Goal: Connect with others: Connect with other users

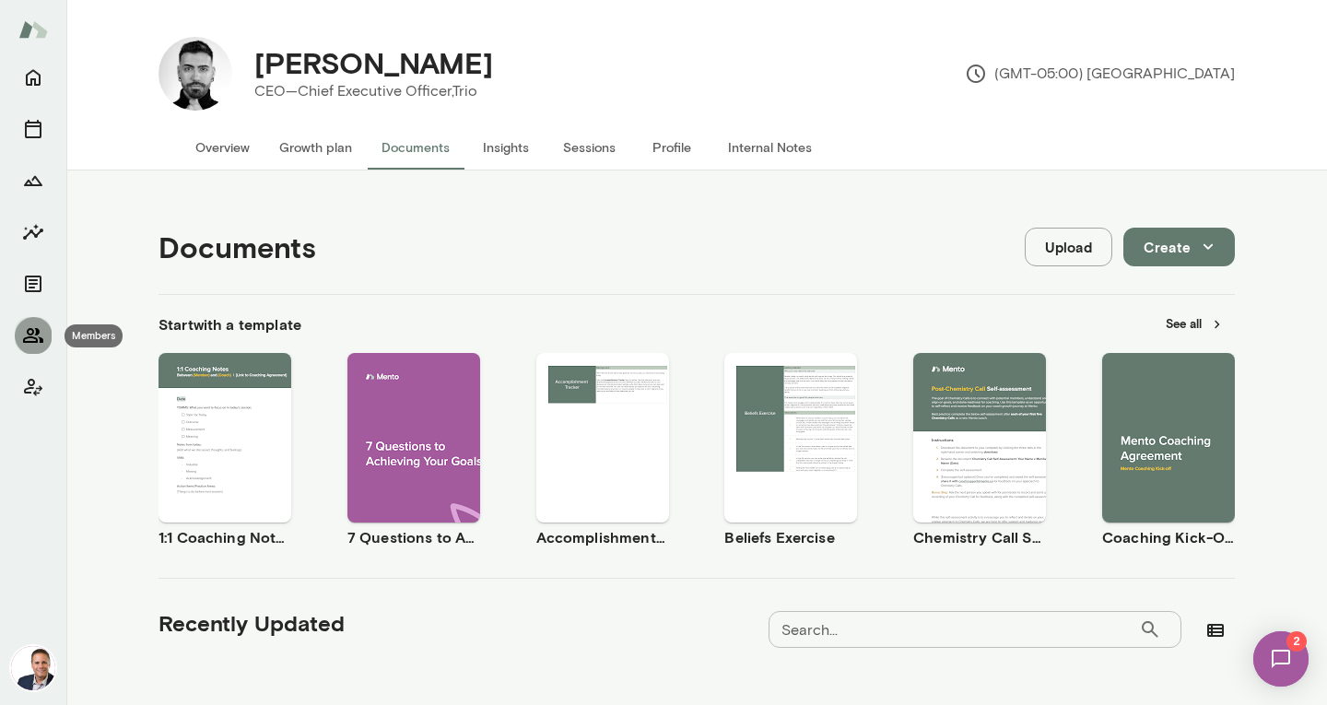
click at [32, 338] on icon "Members" at bounding box center [33, 335] width 20 height 15
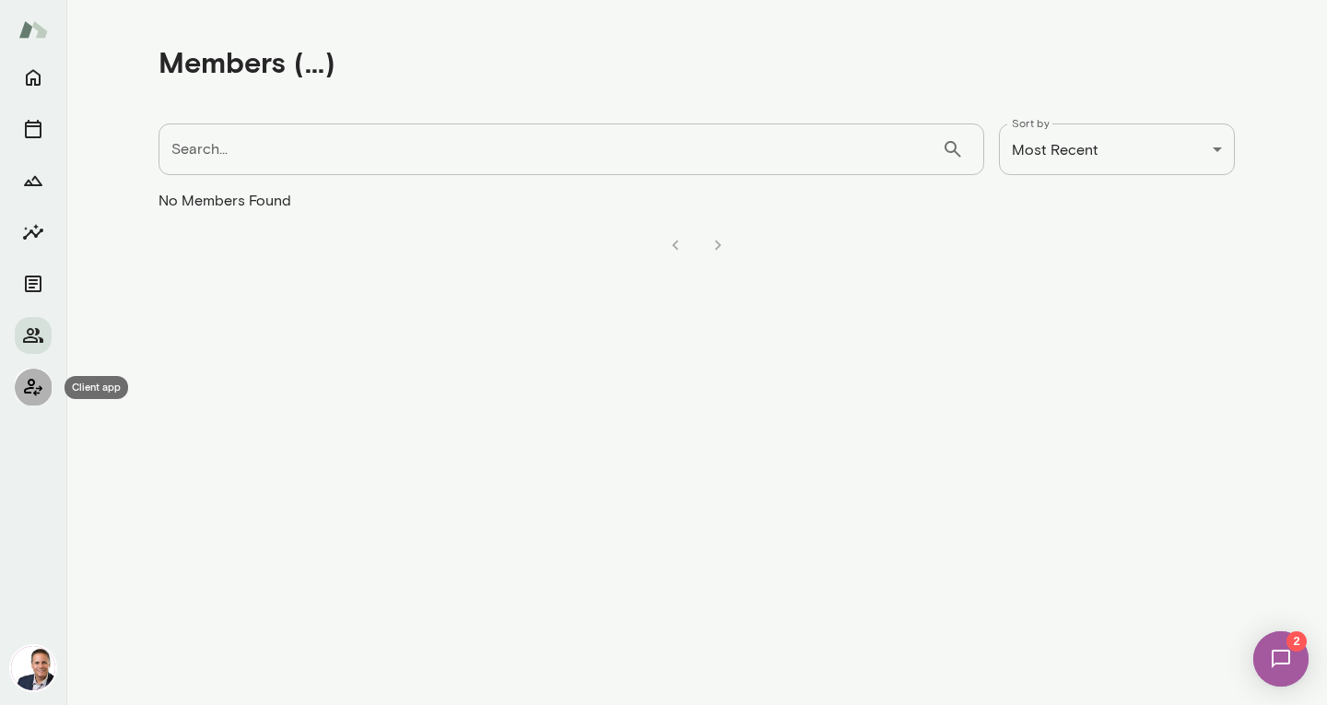
click at [32, 388] on icon "Client app" at bounding box center [33, 388] width 18 height 18
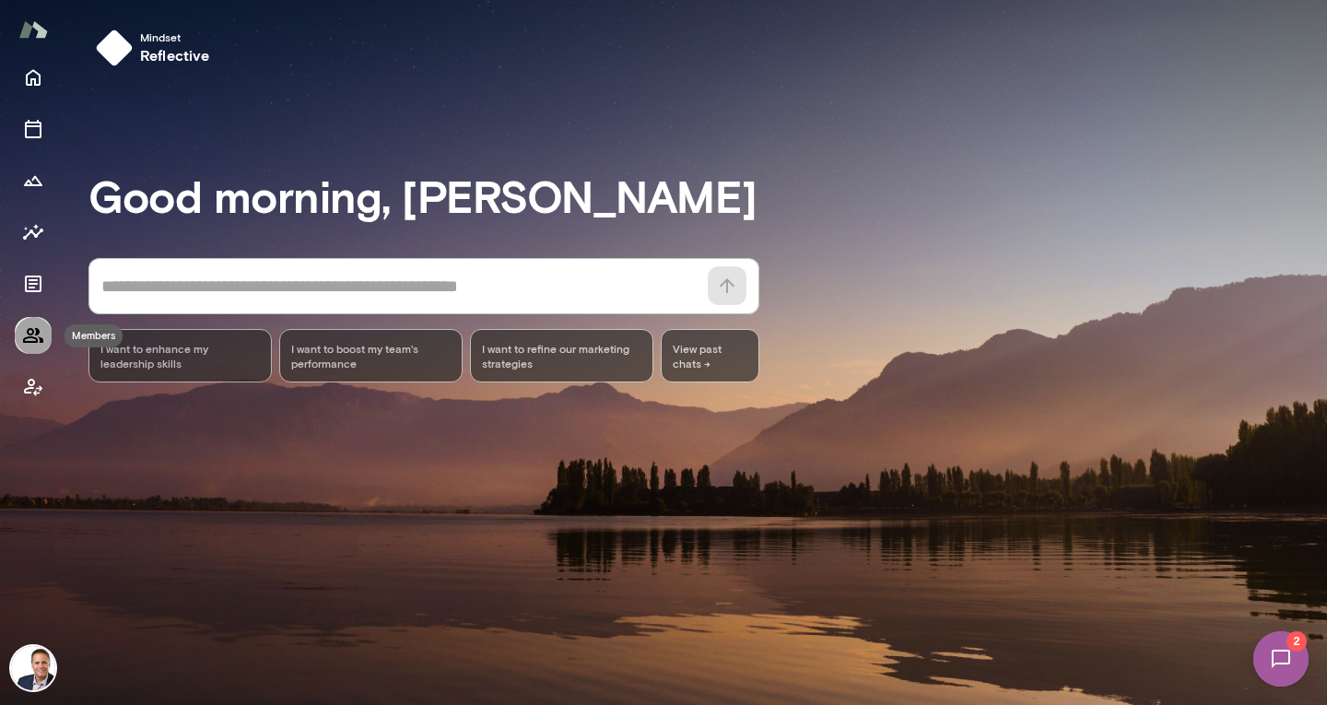
click at [26, 334] on icon "Members" at bounding box center [33, 335] width 22 height 22
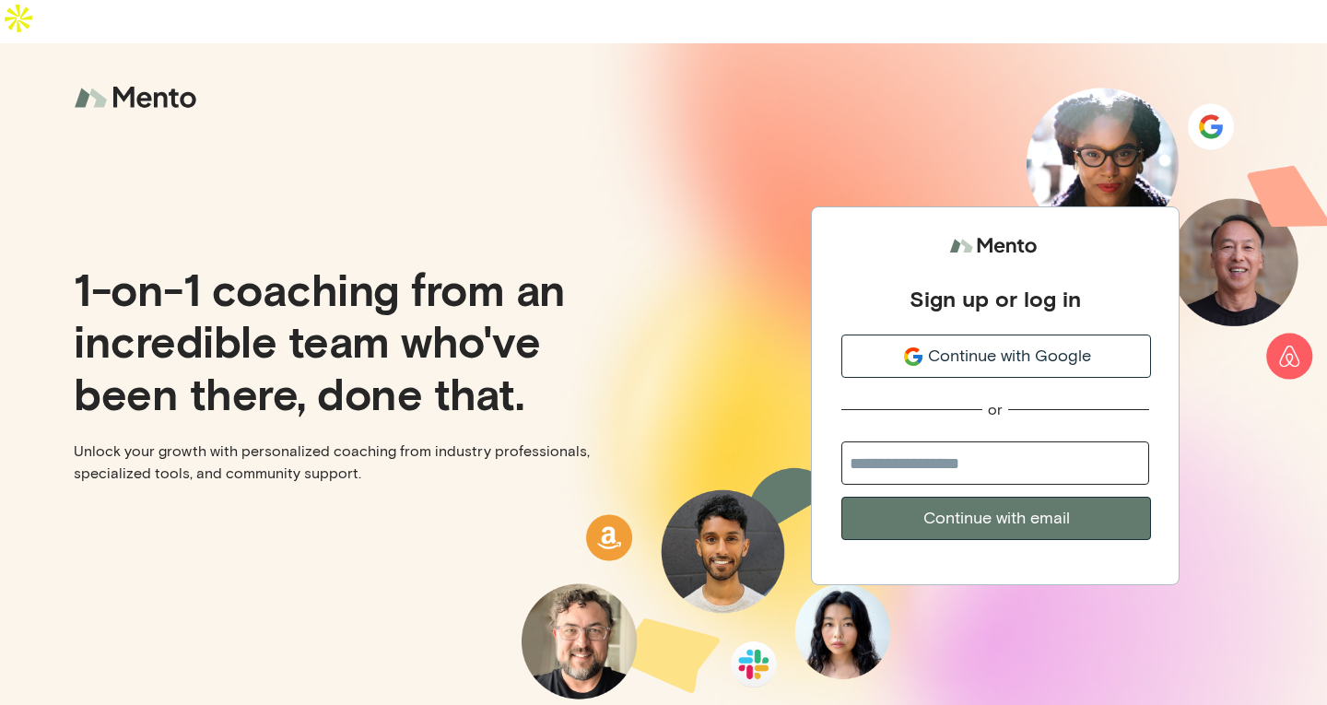
click at [1018, 442] on input "email" at bounding box center [996, 463] width 308 height 43
click at [998, 344] on span "Continue with Google" at bounding box center [1009, 356] width 163 height 25
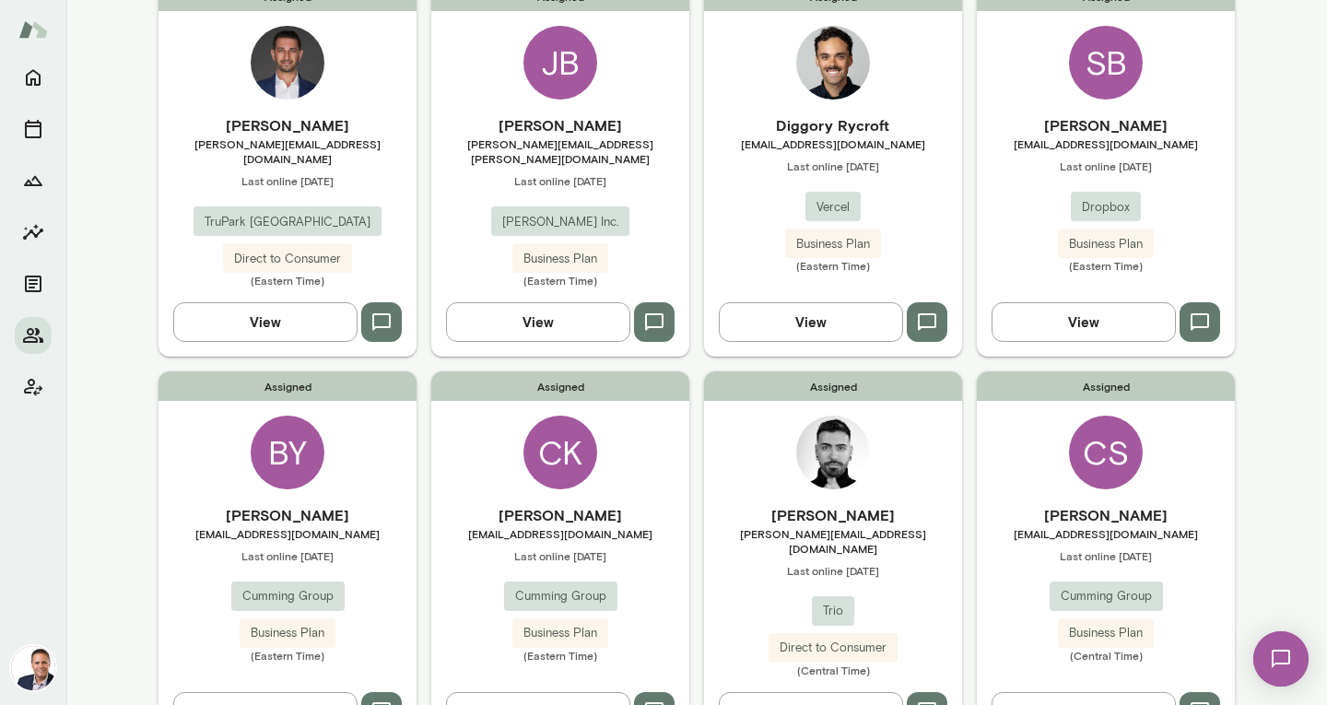
scroll to position [210, 0]
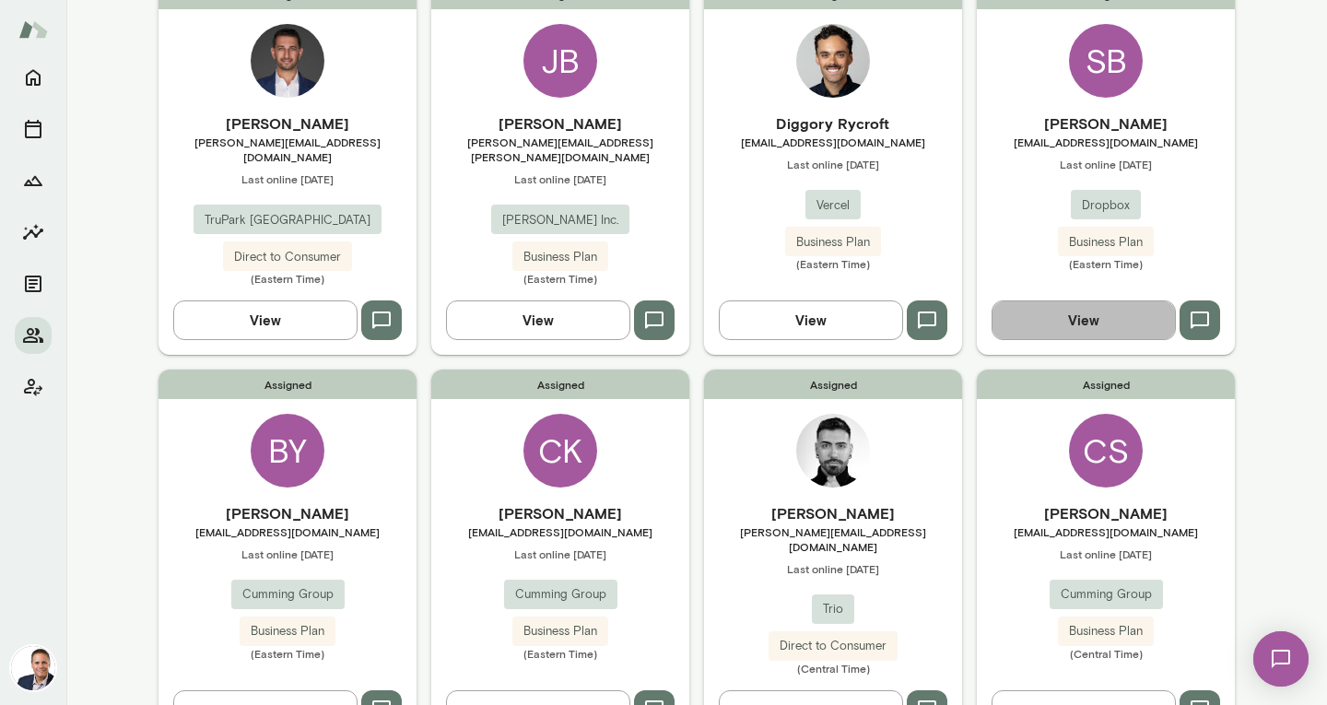
click at [1098, 304] on button "View" at bounding box center [1084, 319] width 184 height 39
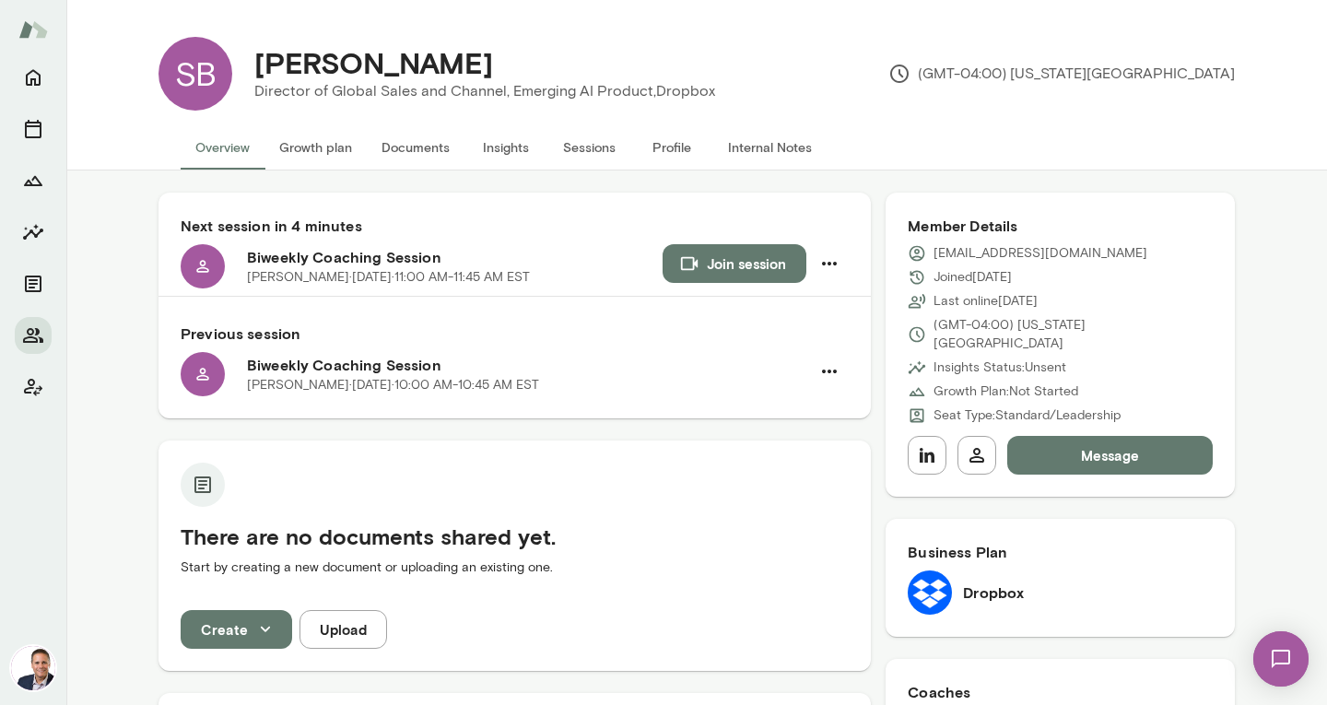
click at [396, 147] on button "Documents" at bounding box center [416, 147] width 98 height 44
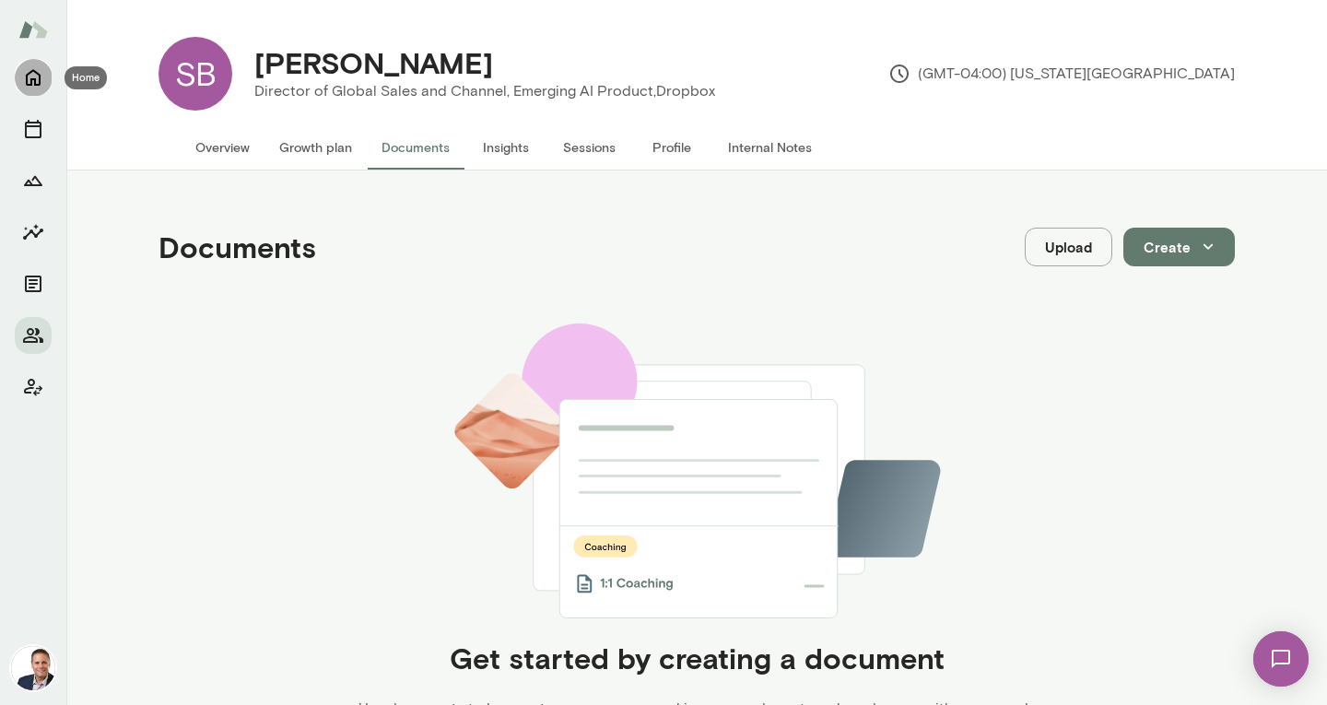
click at [33, 73] on icon "Home" at bounding box center [33, 77] width 22 height 22
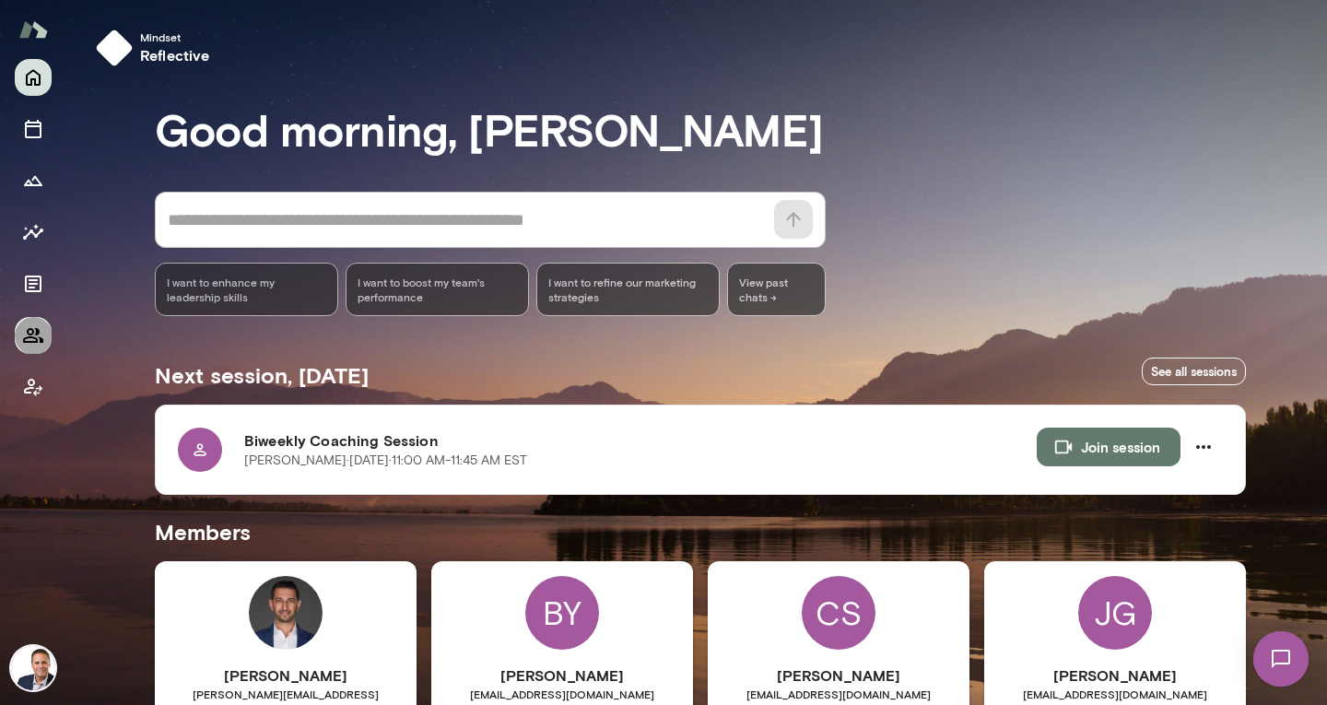
click at [25, 336] on icon "Members" at bounding box center [33, 335] width 22 height 22
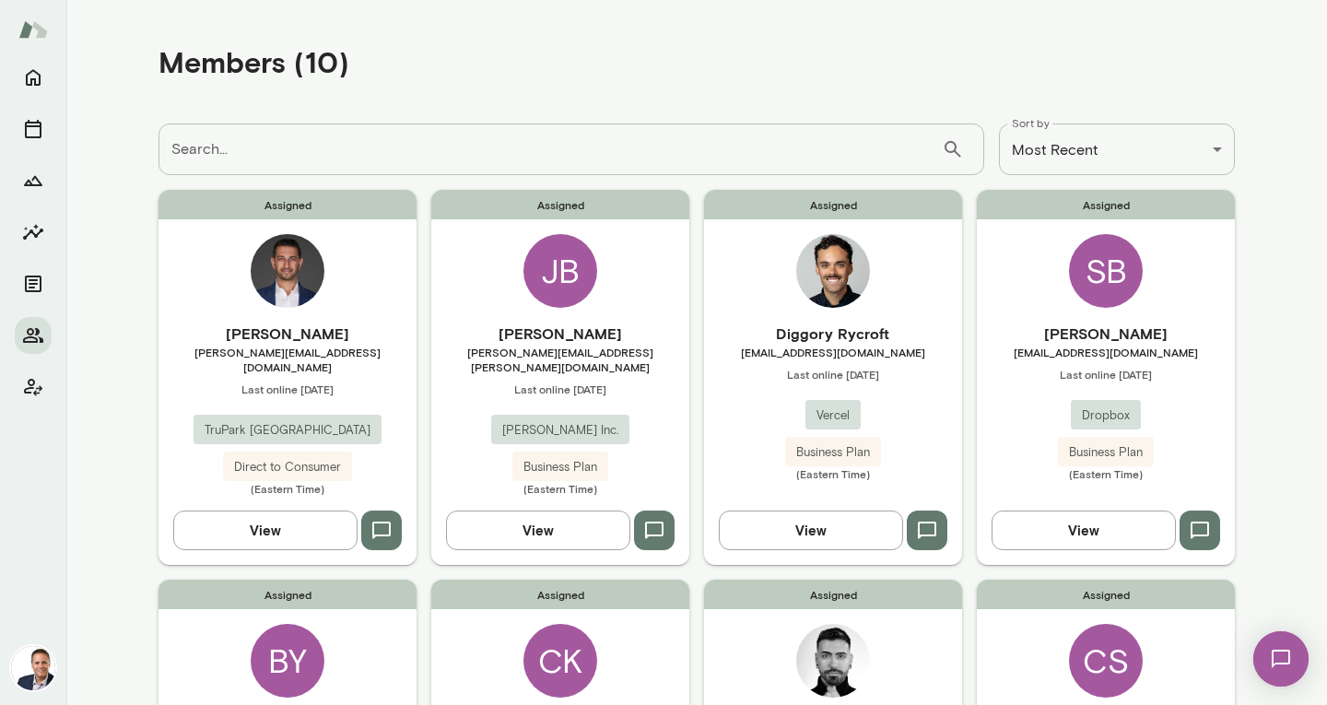
click at [97, 423] on main "**********" at bounding box center [696, 352] width 1261 height 705
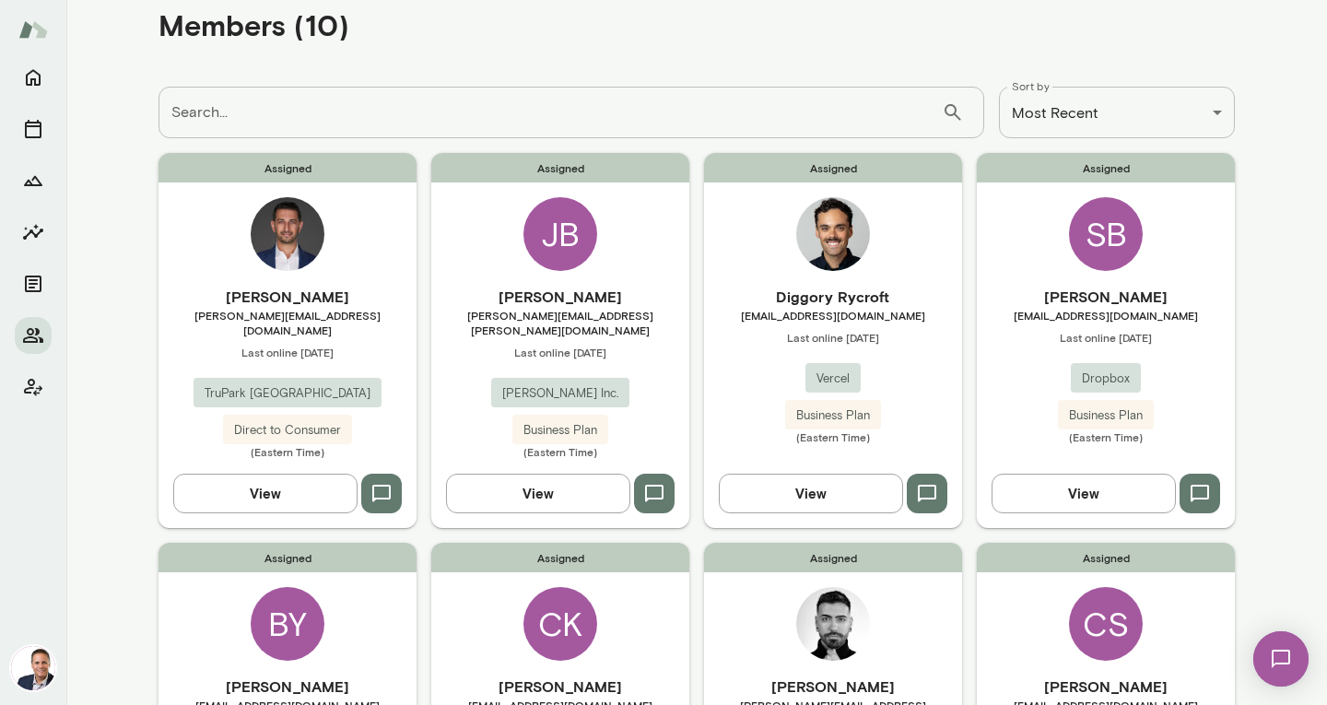
click at [1054, 495] on button "View" at bounding box center [1084, 493] width 184 height 39
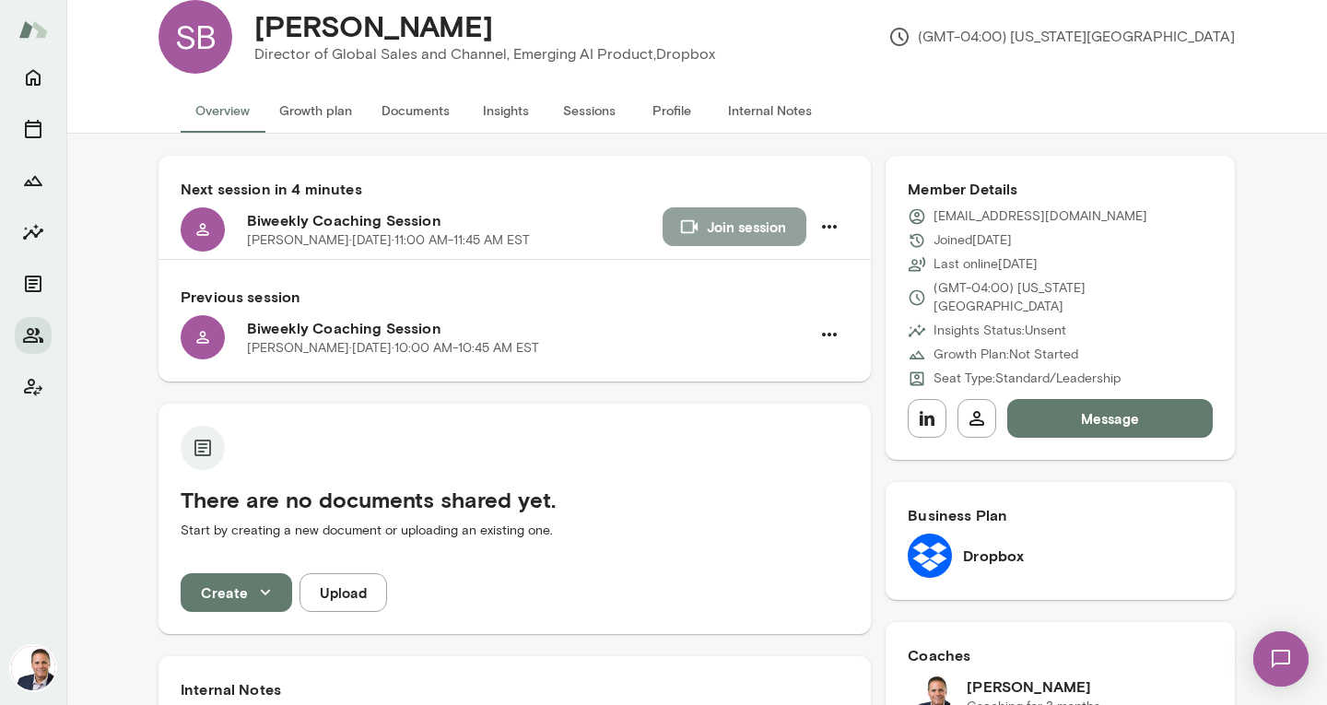
click at [749, 224] on button "Join session" at bounding box center [735, 226] width 144 height 39
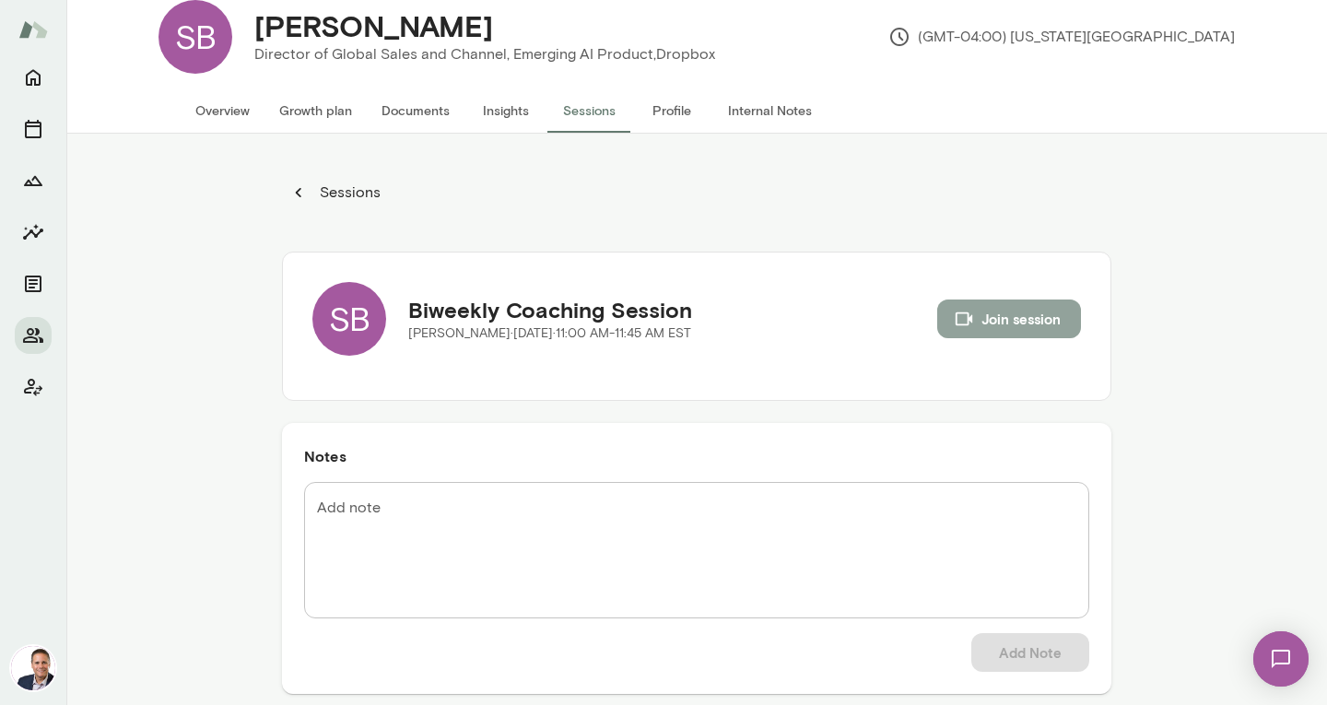
click at [1014, 317] on button "Join session" at bounding box center [1009, 319] width 144 height 39
